Goal: Find specific page/section: Find specific page/section

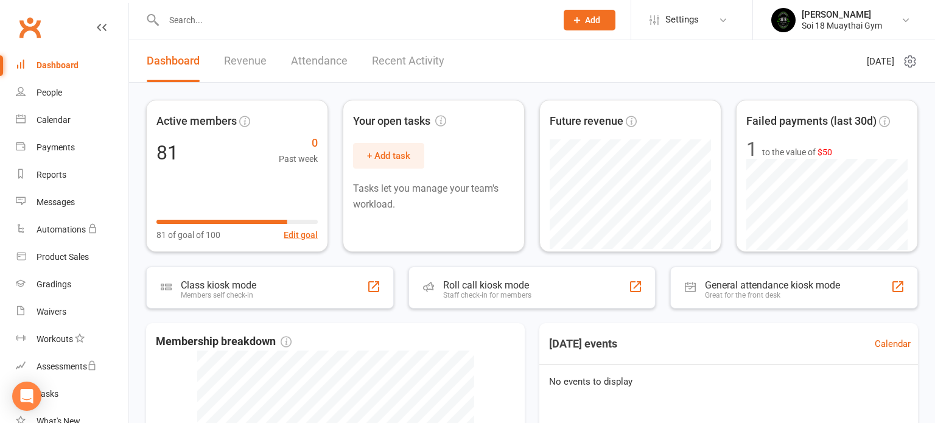
click at [194, 16] on input "text" at bounding box center [354, 20] width 388 height 17
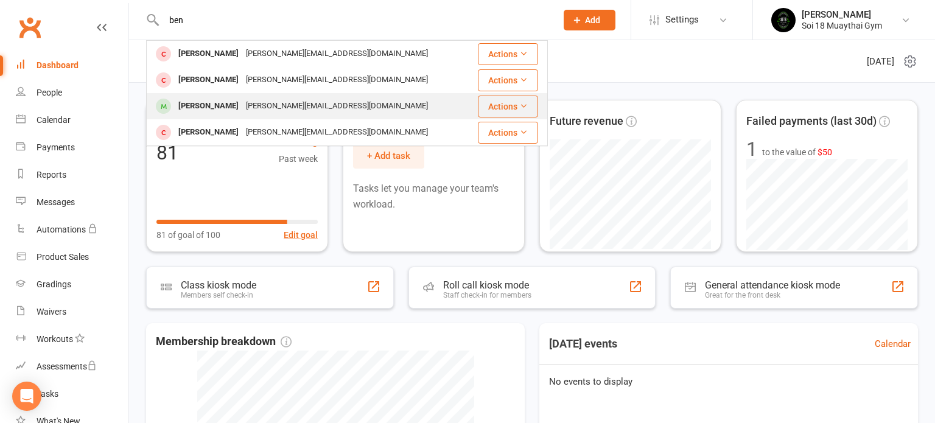
type input "ben"
click at [226, 106] on div "[PERSON_NAME]" at bounding box center [209, 106] width 68 height 18
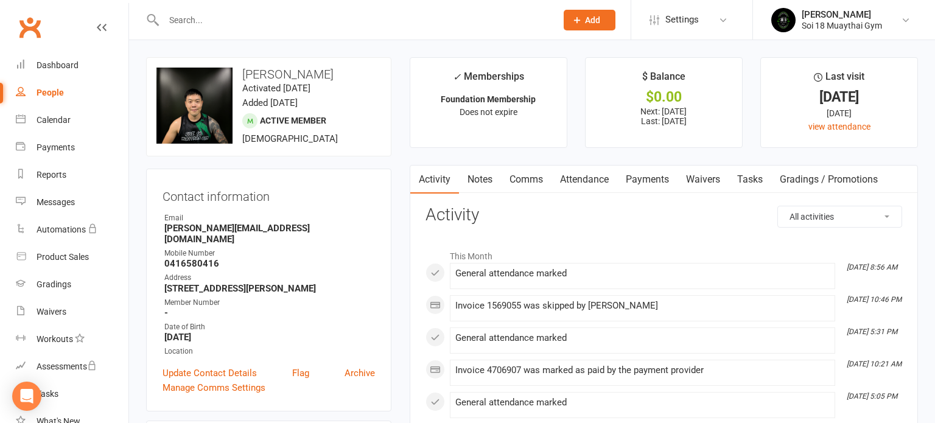
click at [657, 181] on link "Payments" at bounding box center [647, 180] width 60 height 28
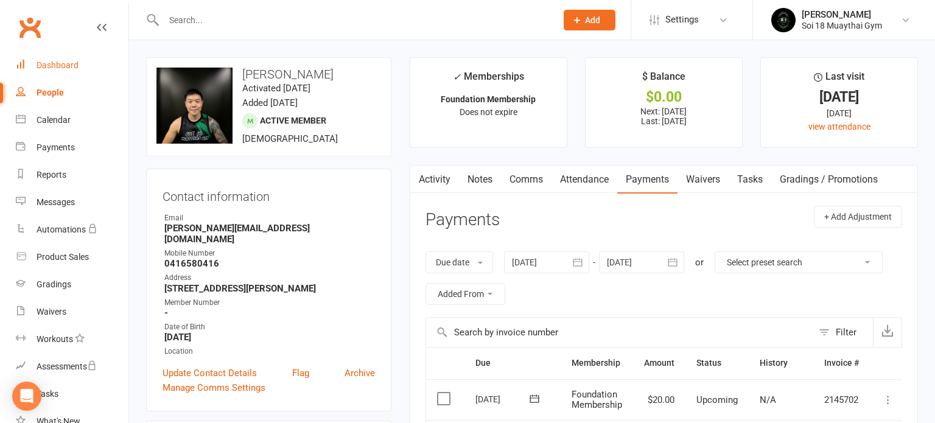
click at [55, 66] on div "Dashboard" at bounding box center [58, 65] width 42 height 10
